Goal: Task Accomplishment & Management: Complete application form

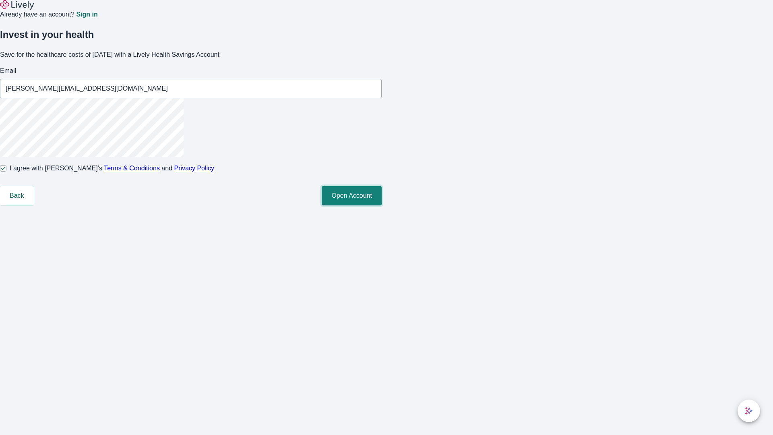
click at [382, 205] on button "Open Account" at bounding box center [352, 195] width 60 height 19
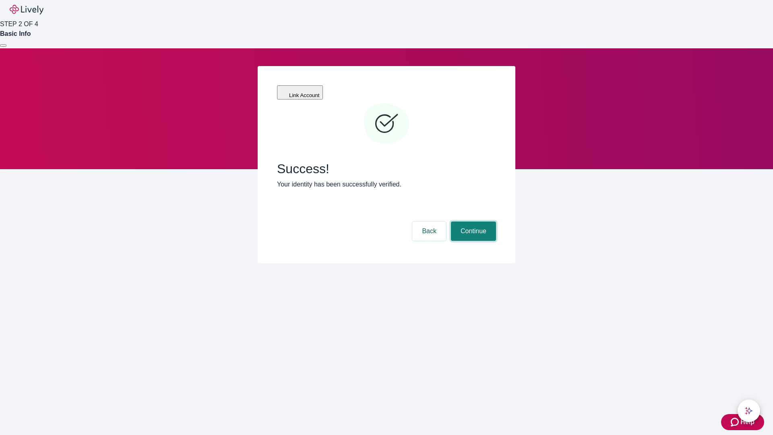
click at [472, 221] on button "Continue" at bounding box center [473, 230] width 45 height 19
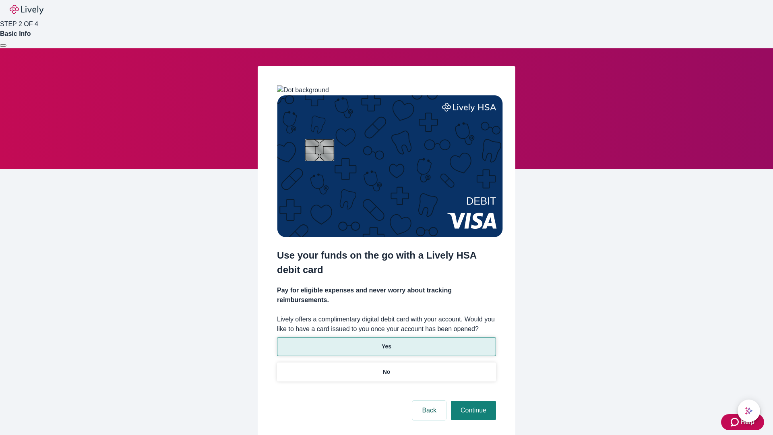
click at [386, 342] on p "Yes" at bounding box center [387, 346] width 10 height 8
click at [472, 401] on button "Continue" at bounding box center [473, 410] width 45 height 19
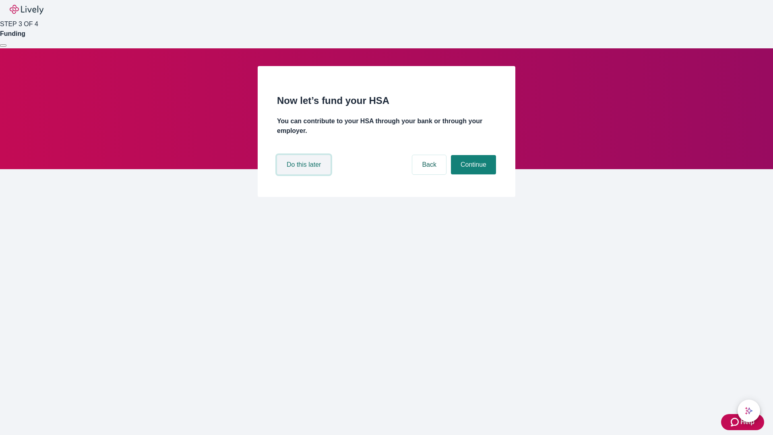
click at [305, 174] on button "Do this later" at bounding box center [304, 164] width 54 height 19
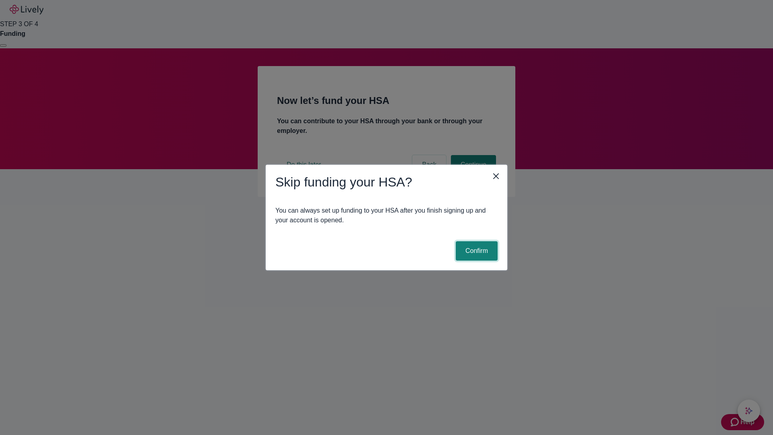
click at [475, 251] on button "Confirm" at bounding box center [477, 250] width 42 height 19
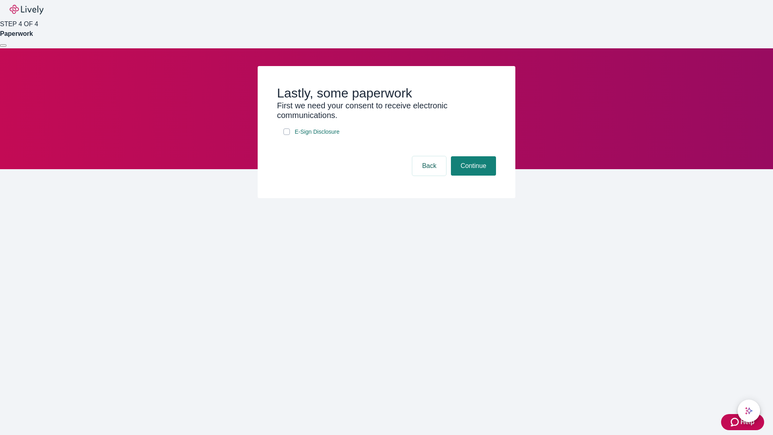
click at [287, 135] on input "E-Sign Disclosure" at bounding box center [286, 131] width 6 height 6
checkbox input "true"
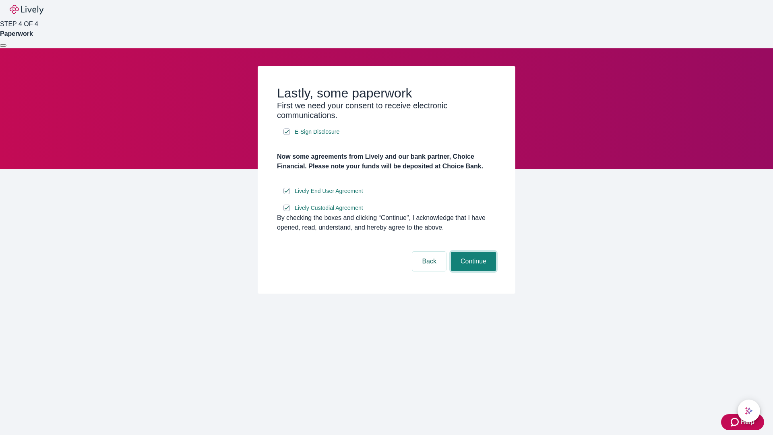
click at [472, 271] on button "Continue" at bounding box center [473, 261] width 45 height 19
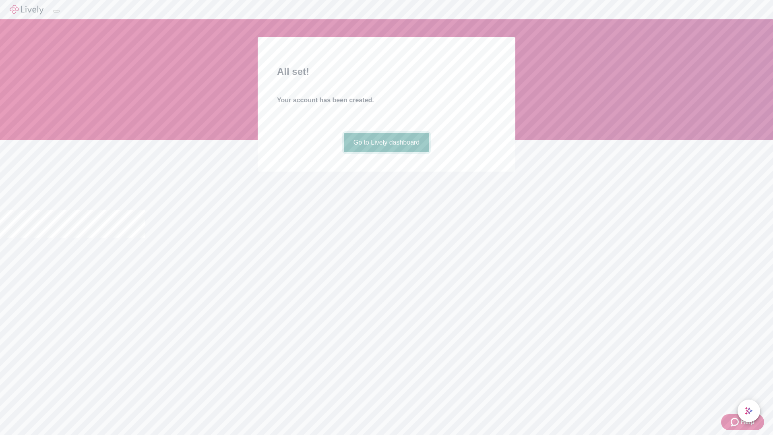
click at [386, 152] on link "Go to Lively dashboard" at bounding box center [387, 142] width 86 height 19
